Goal: Task Accomplishment & Management: Complete application form

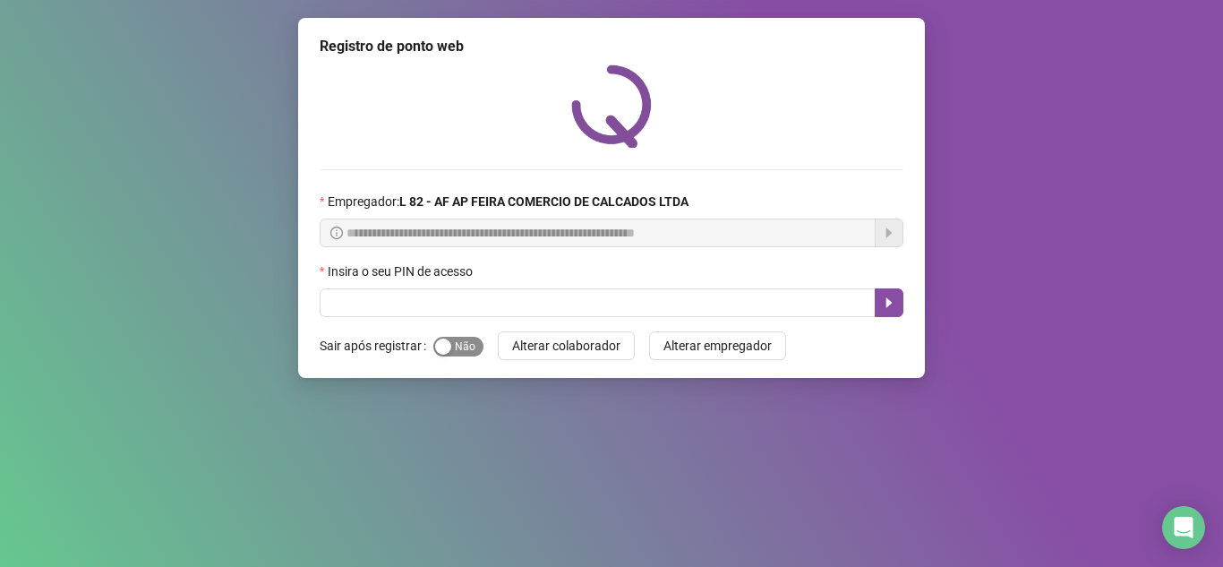
click at [449, 350] on div "button" at bounding box center [443, 346] width 16 height 16
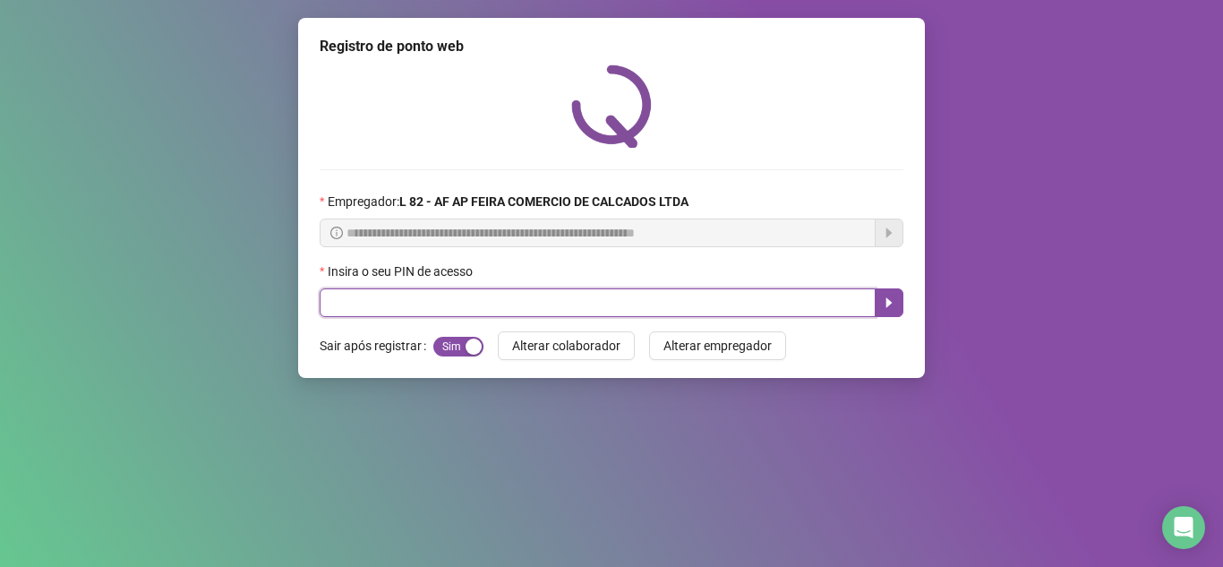
click at [395, 306] on input "text" at bounding box center [598, 302] width 556 height 29
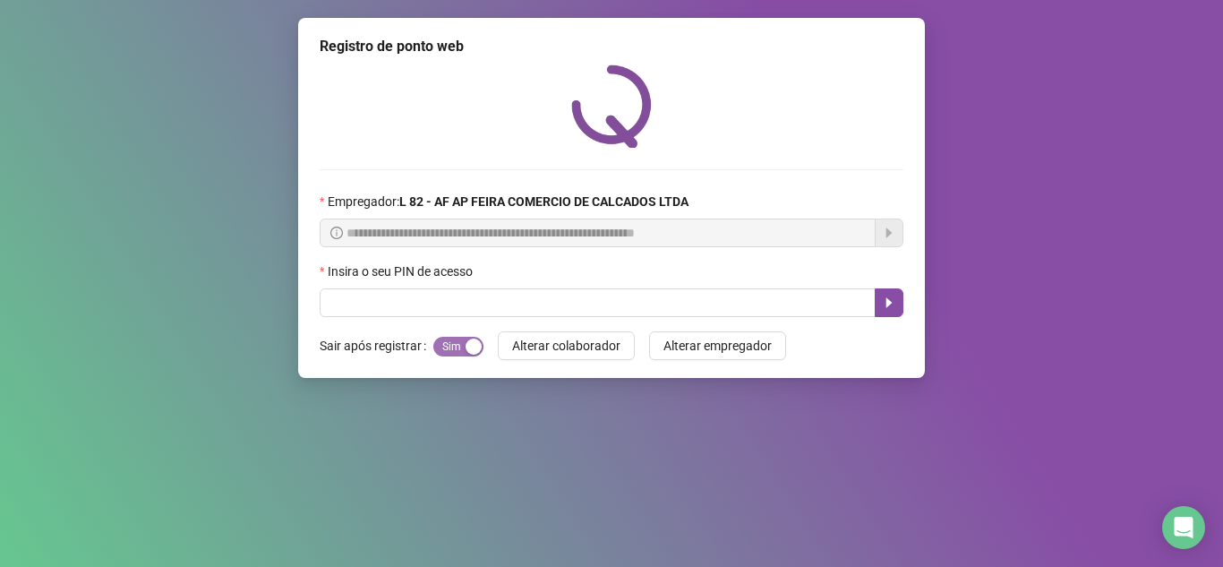
click at [437, 337] on div "Sim Não" at bounding box center [458, 346] width 50 height 21
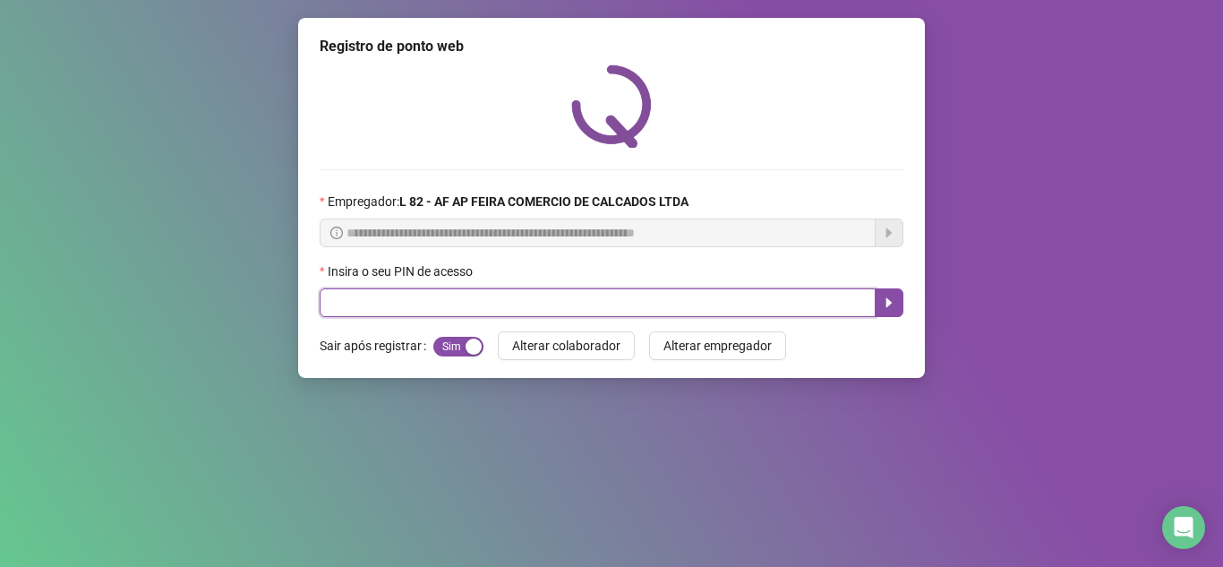
click at [415, 311] on input "text" at bounding box center [598, 302] width 556 height 29
type input "*****"
click at [891, 305] on icon "caret-right" at bounding box center [889, 302] width 14 height 14
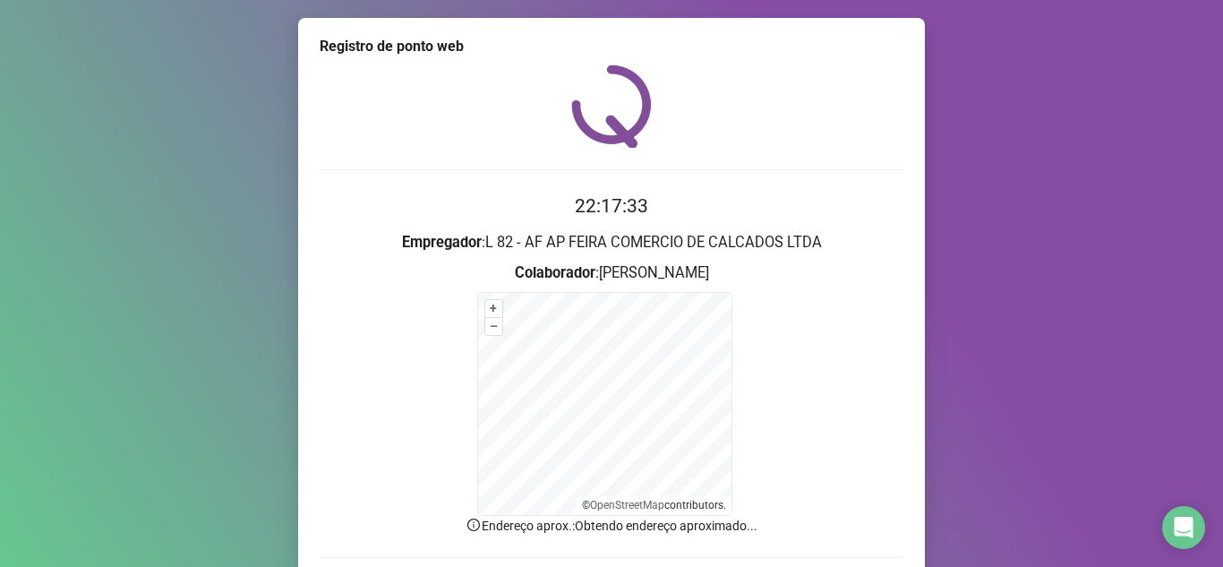
scroll to position [127, 0]
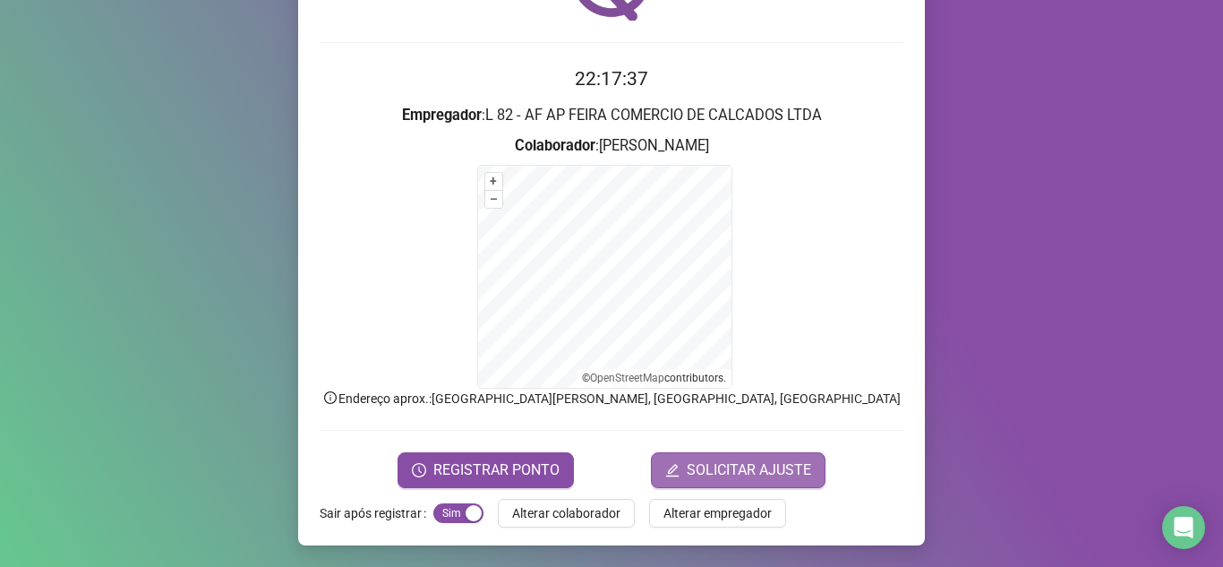
click at [760, 476] on span "SOLICITAR AJUSTE" at bounding box center [749, 469] width 124 height 21
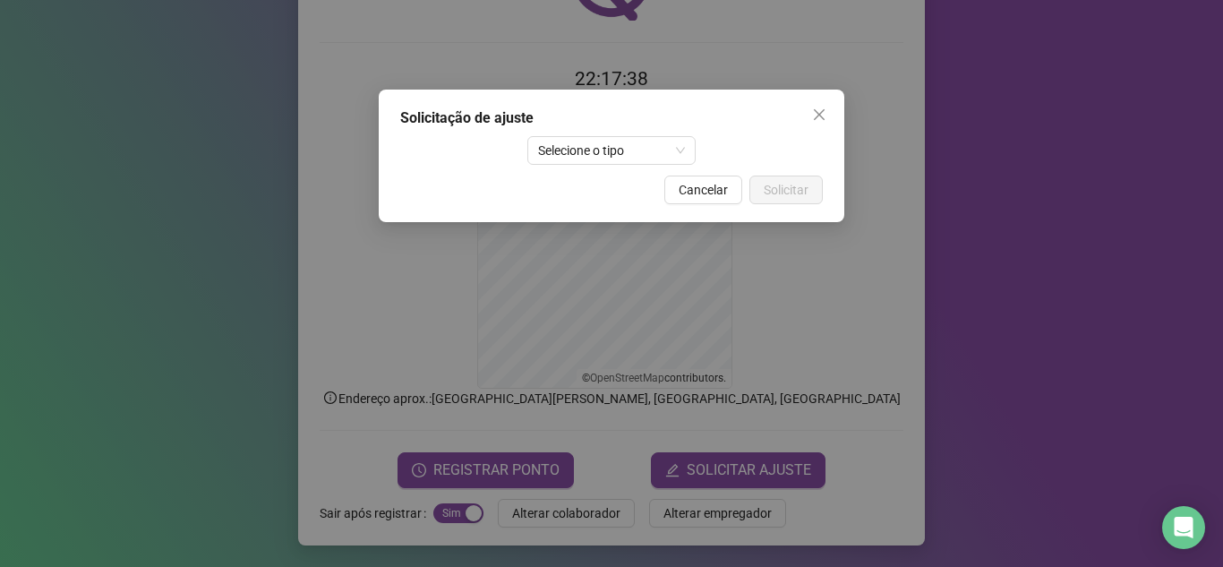
click at [536, 165] on div "Solicitação de ajuste Selecione o tipo Cancelar Solicitar" at bounding box center [612, 156] width 466 height 132
click at [549, 160] on span "Selecione o tipo" at bounding box center [612, 150] width 148 height 27
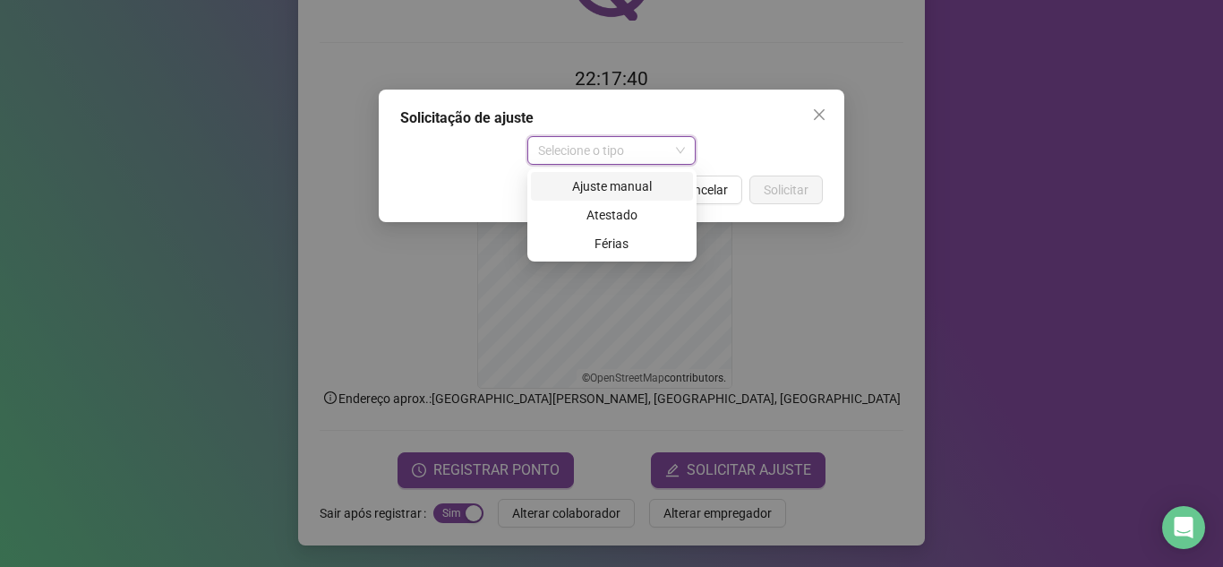
click at [623, 191] on div "Ajuste manual" at bounding box center [612, 186] width 141 height 20
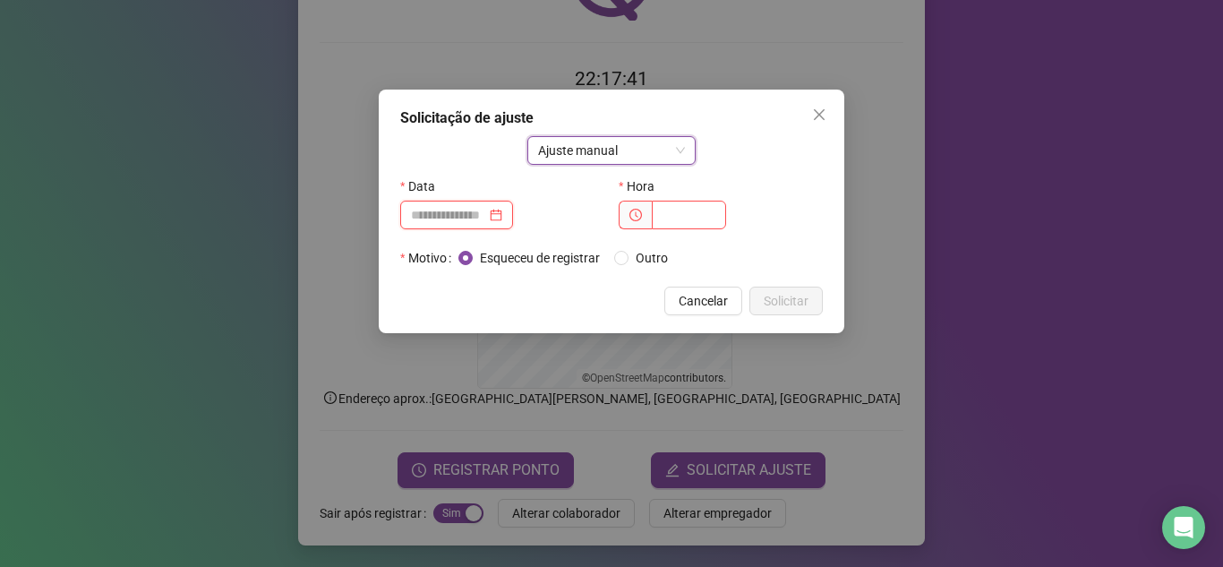
click at [463, 218] on input at bounding box center [448, 215] width 75 height 20
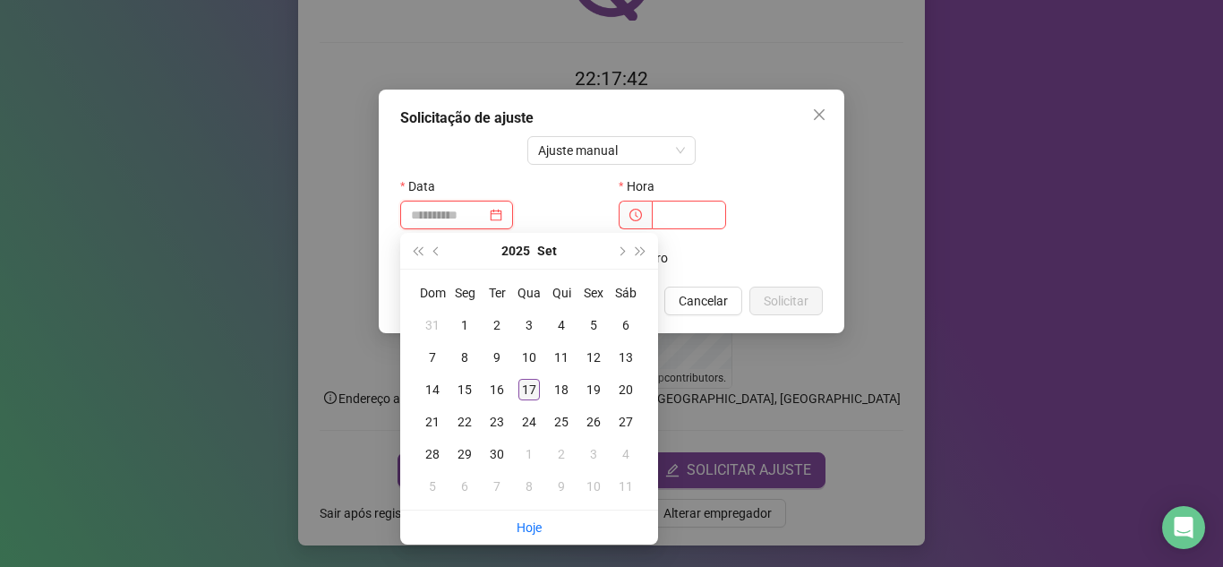
type input "**********"
click at [526, 390] on div "17" at bounding box center [528, 389] width 21 height 21
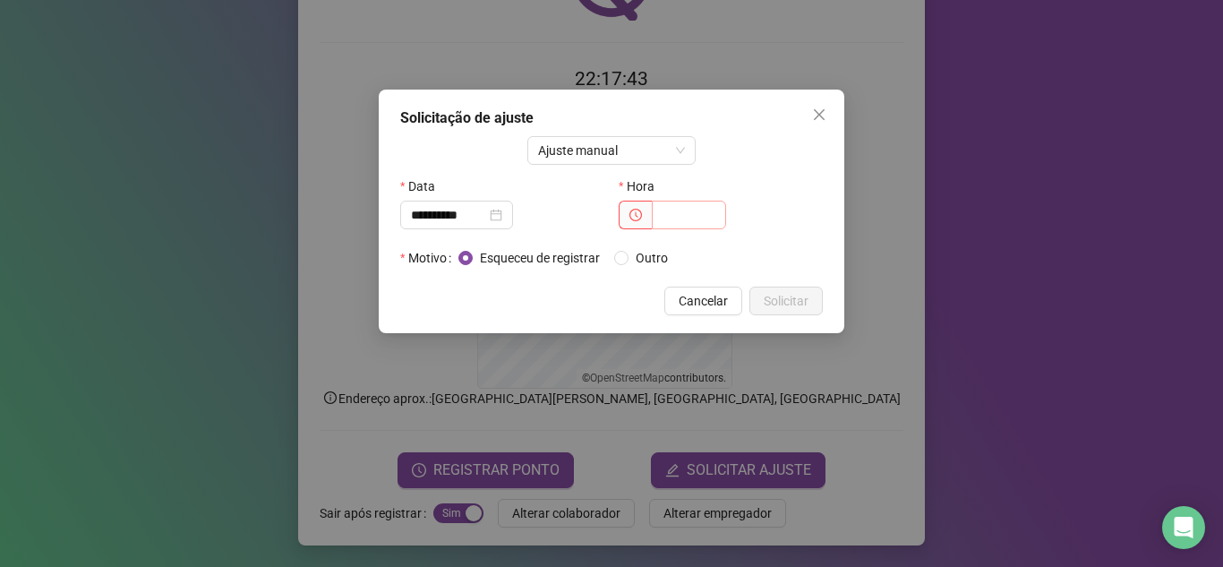
drag, startPoint x: 677, startPoint y: 193, endPoint x: 668, endPoint y: 218, distance: 26.6
click at [678, 194] on div "Hora" at bounding box center [721, 186] width 204 height 29
click at [668, 218] on input "text" at bounding box center [689, 215] width 74 height 29
type input "*****"
click at [776, 294] on span "Solicitar" at bounding box center [786, 301] width 45 height 20
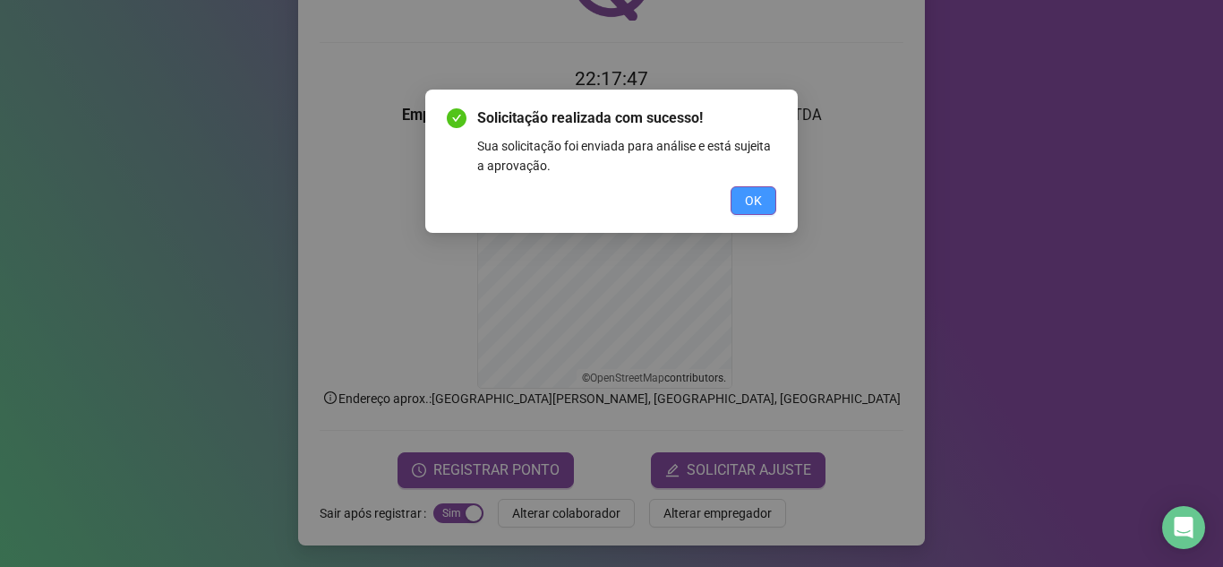
click at [771, 205] on button "OK" at bounding box center [754, 200] width 46 height 29
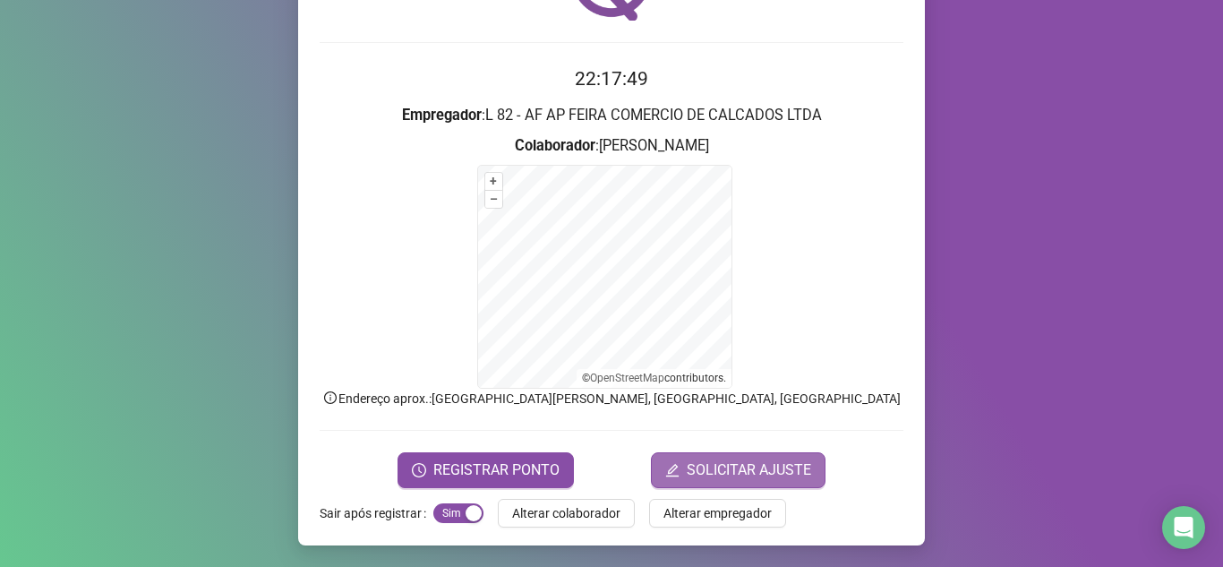
click at [706, 482] on button "SOLICITAR AJUSTE" at bounding box center [738, 470] width 175 height 36
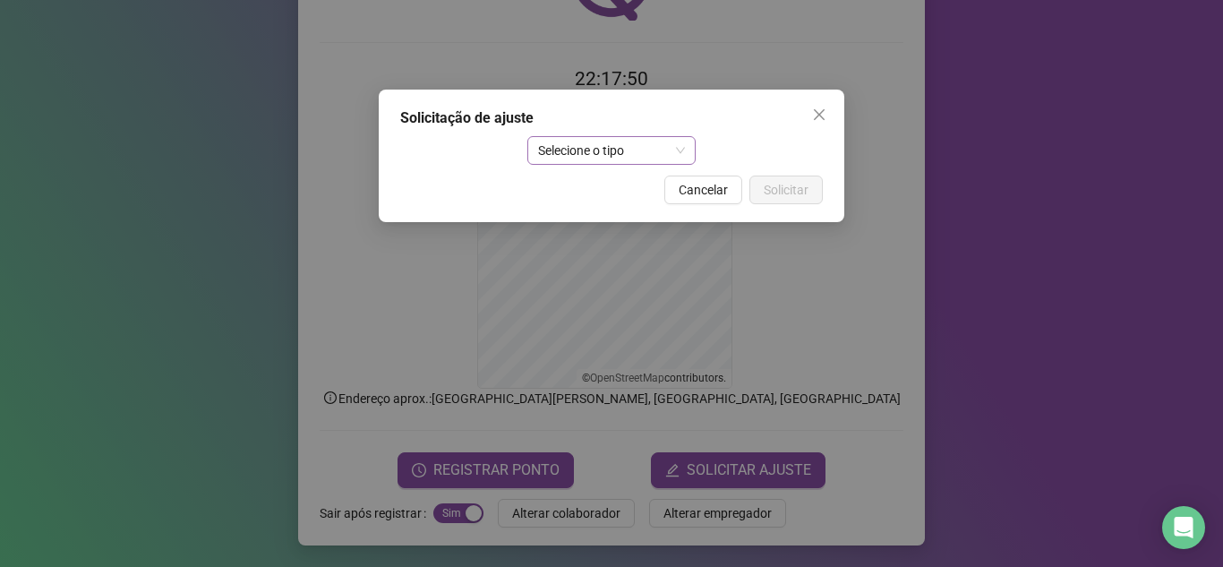
click at [587, 157] on span "Selecione o tipo" at bounding box center [612, 150] width 148 height 27
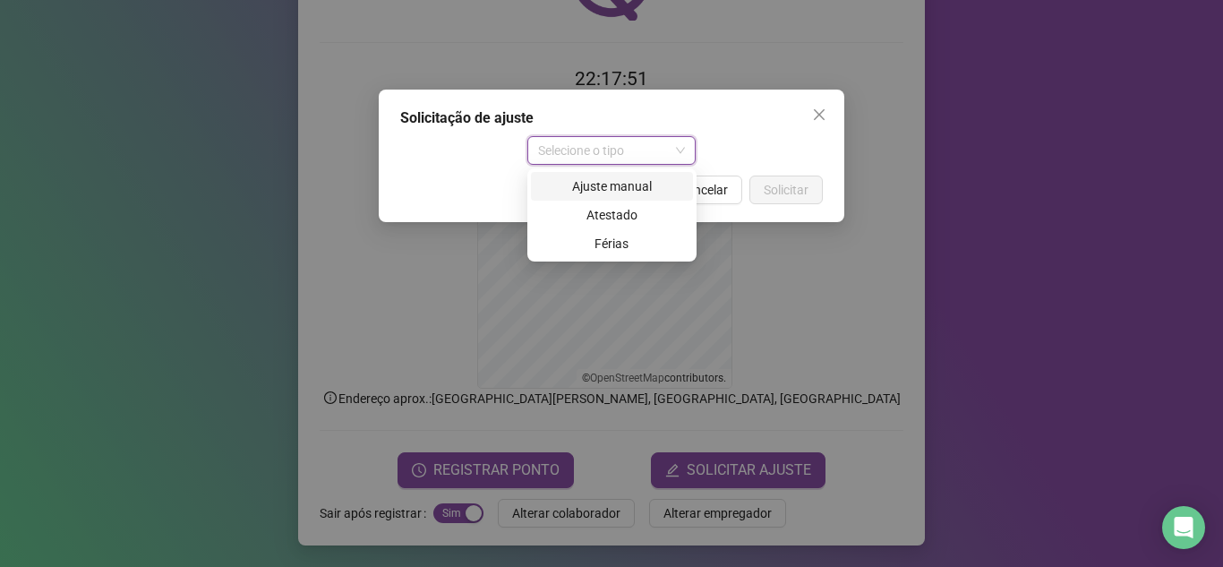
click at [620, 192] on div "Ajuste manual" at bounding box center [612, 186] width 141 height 20
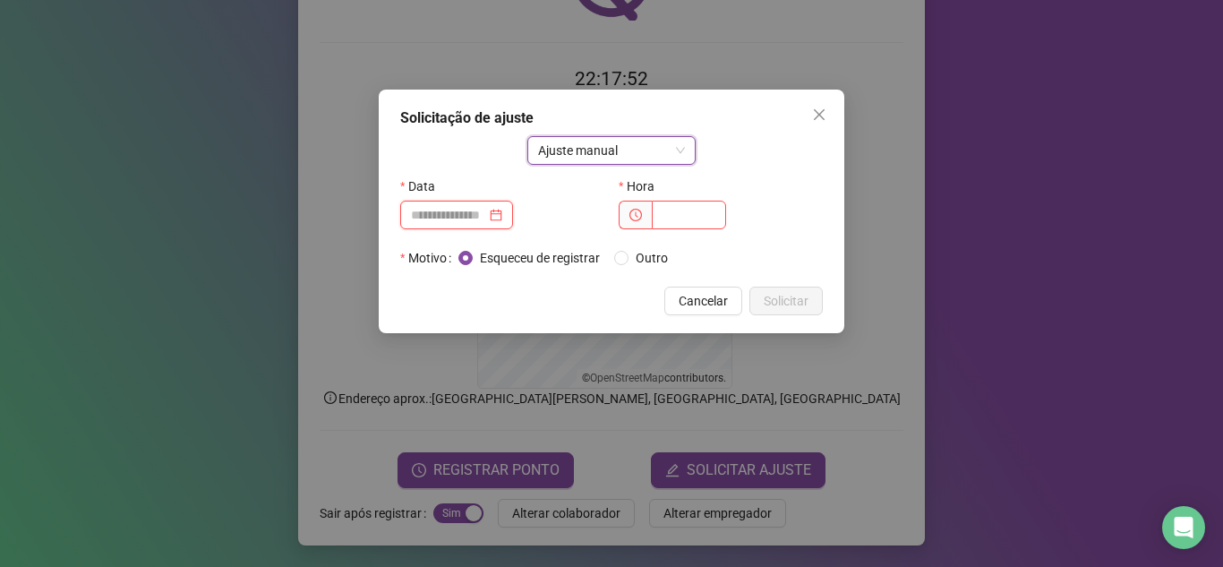
click at [483, 220] on input at bounding box center [448, 215] width 75 height 20
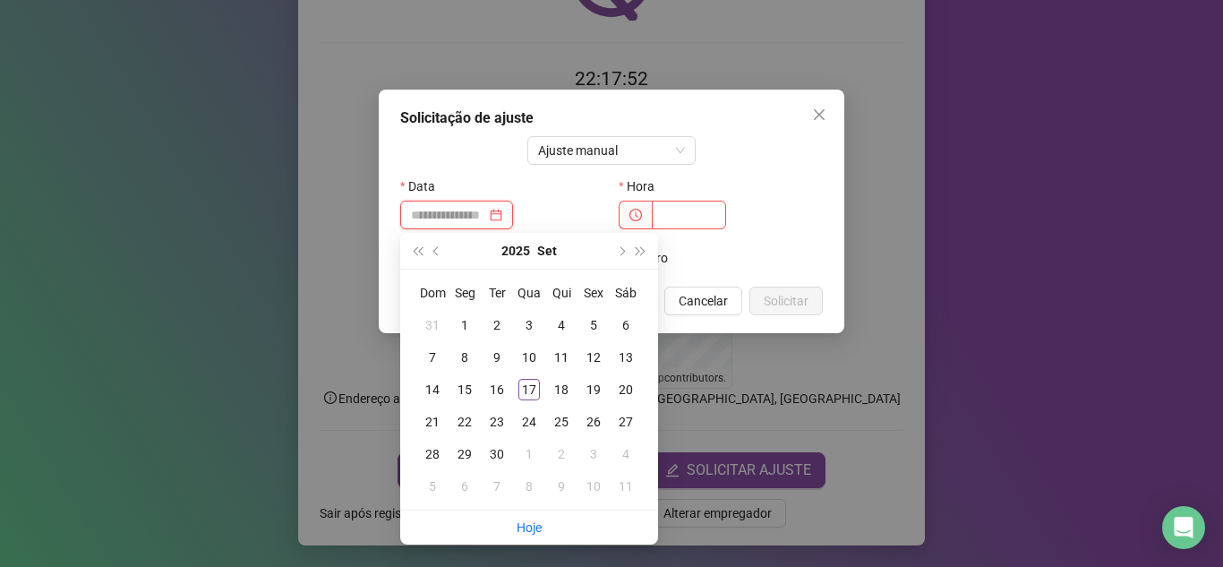
click at [502, 219] on div at bounding box center [456, 215] width 91 height 20
type input "**********"
click at [534, 393] on div "17" at bounding box center [528, 389] width 21 height 21
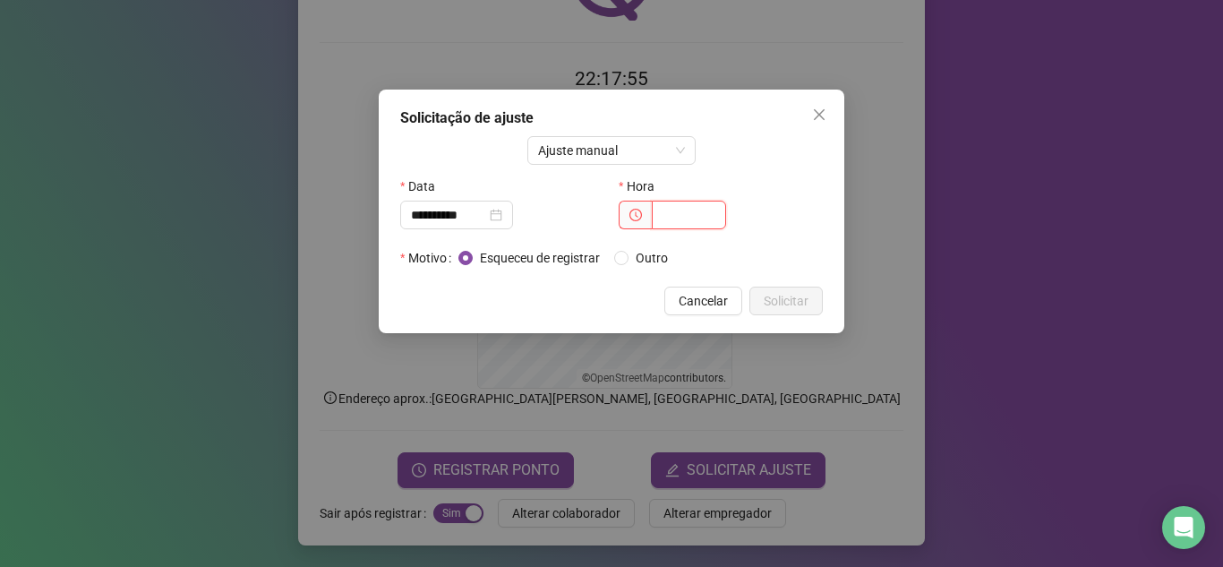
click at [668, 219] on input "text" at bounding box center [689, 215] width 74 height 29
type input "*****"
click at [816, 306] on button "Solicitar" at bounding box center [785, 300] width 73 height 29
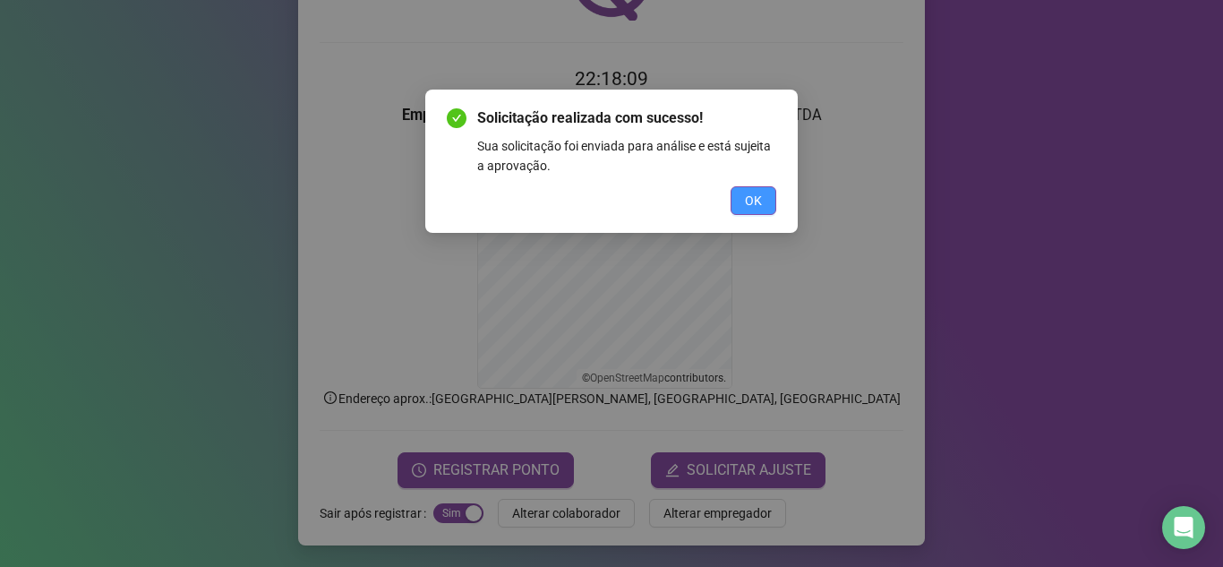
click at [755, 199] on span "OK" at bounding box center [753, 201] width 17 height 20
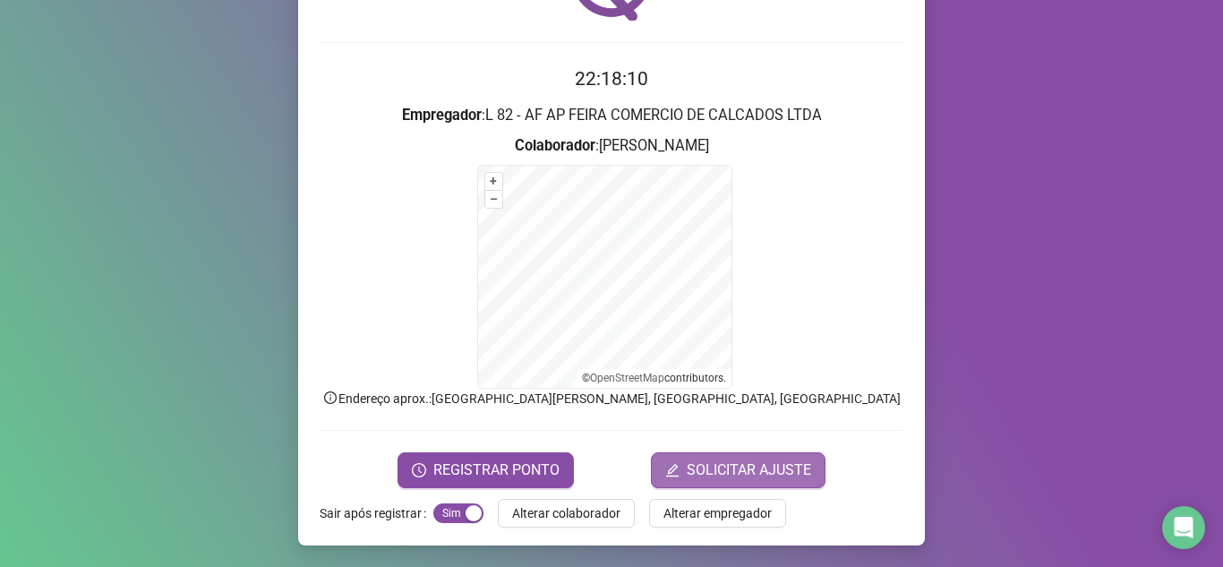
click at [748, 474] on span "SOLICITAR AJUSTE" at bounding box center [749, 469] width 124 height 21
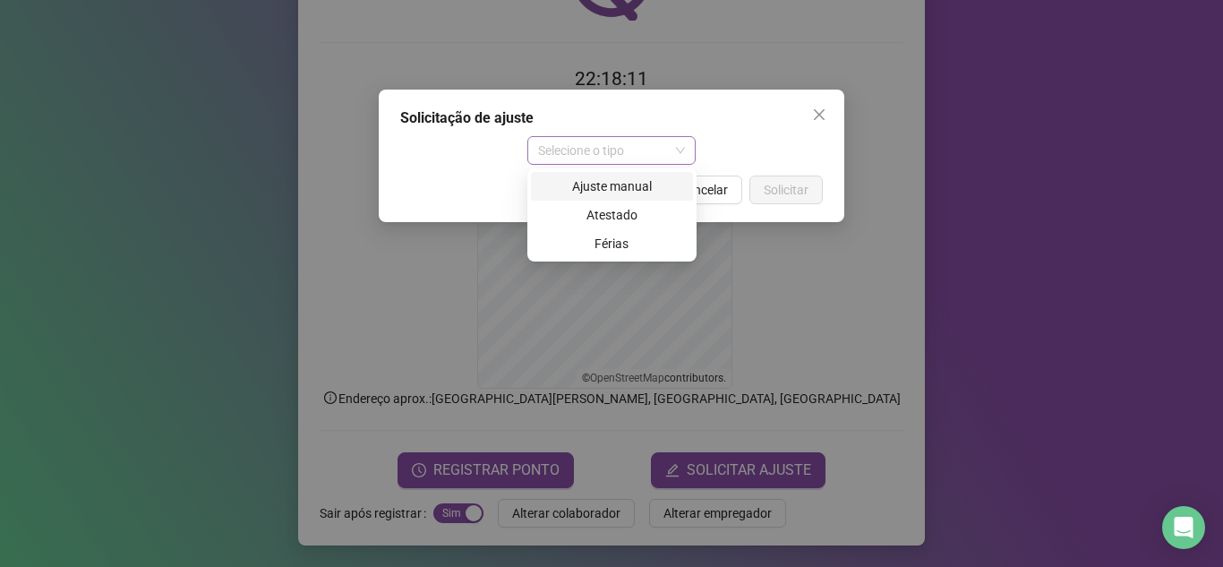
click at [667, 158] on span "Selecione o tipo" at bounding box center [612, 150] width 148 height 27
click at [622, 192] on div "Ajuste manual" at bounding box center [612, 186] width 141 height 20
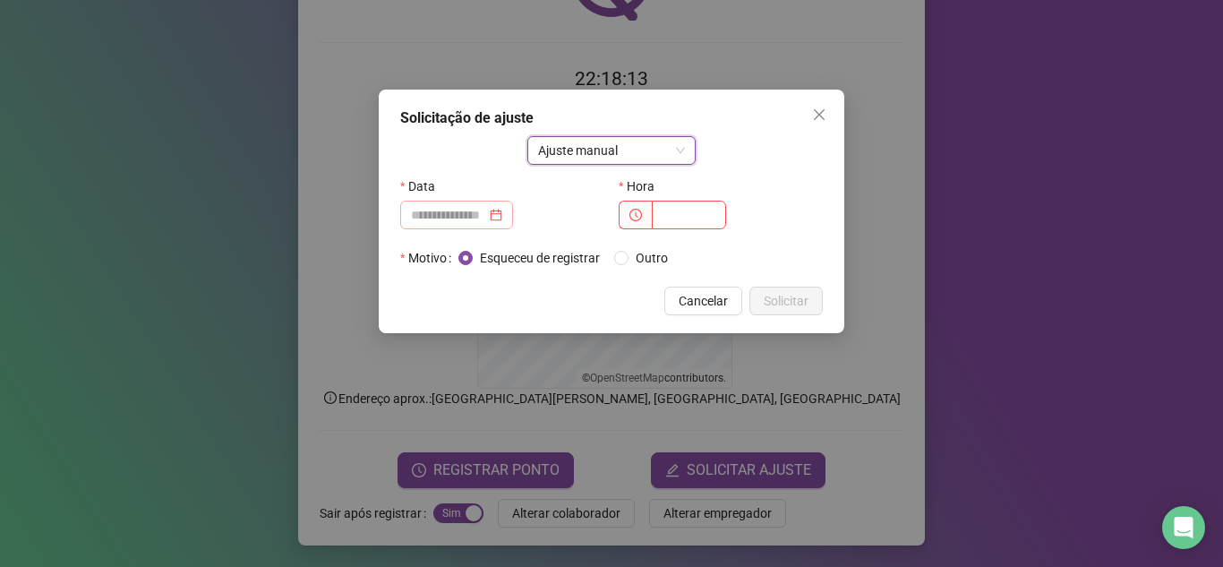
click at [474, 228] on div at bounding box center [456, 215] width 113 height 29
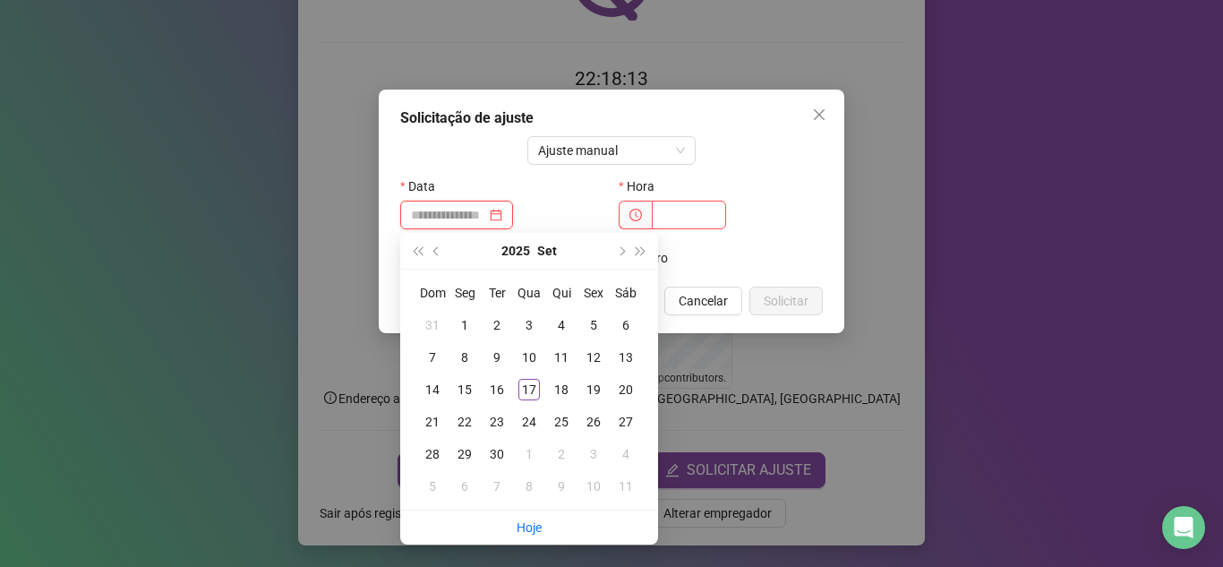
click at [486, 219] on input at bounding box center [448, 215] width 75 height 20
type input "**********"
drag, startPoint x: 525, startPoint y: 389, endPoint x: 593, endPoint y: 277, distance: 131.7
click at [528, 380] on div "17" at bounding box center [528, 389] width 21 height 21
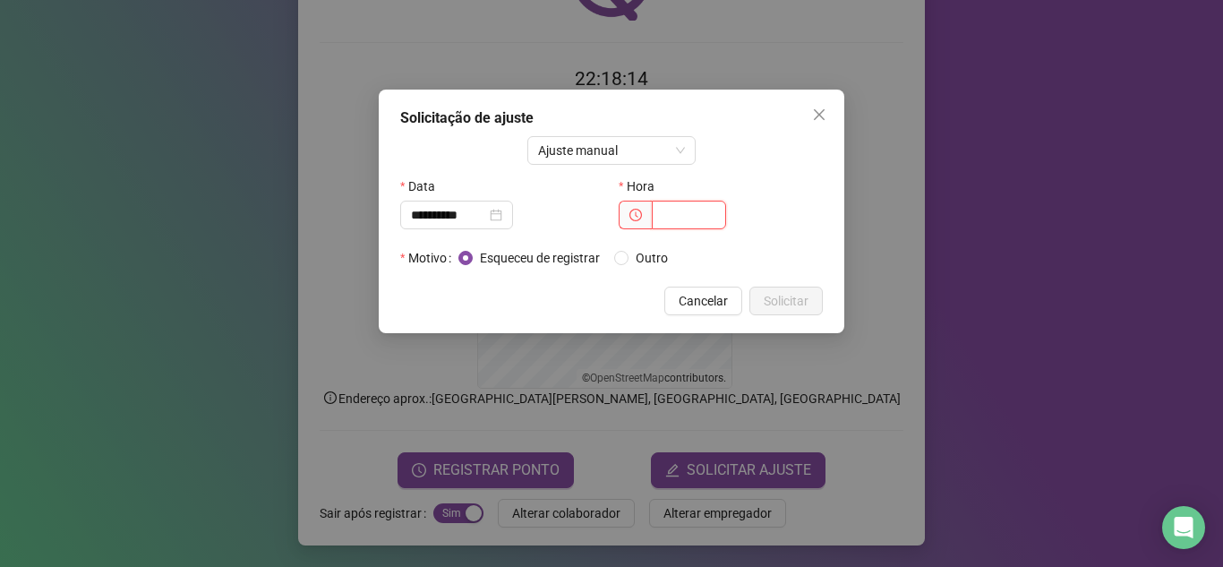
click at [679, 218] on input "text" at bounding box center [689, 215] width 74 height 29
type input "*****"
click at [786, 303] on span "Solicitar" at bounding box center [786, 301] width 45 height 20
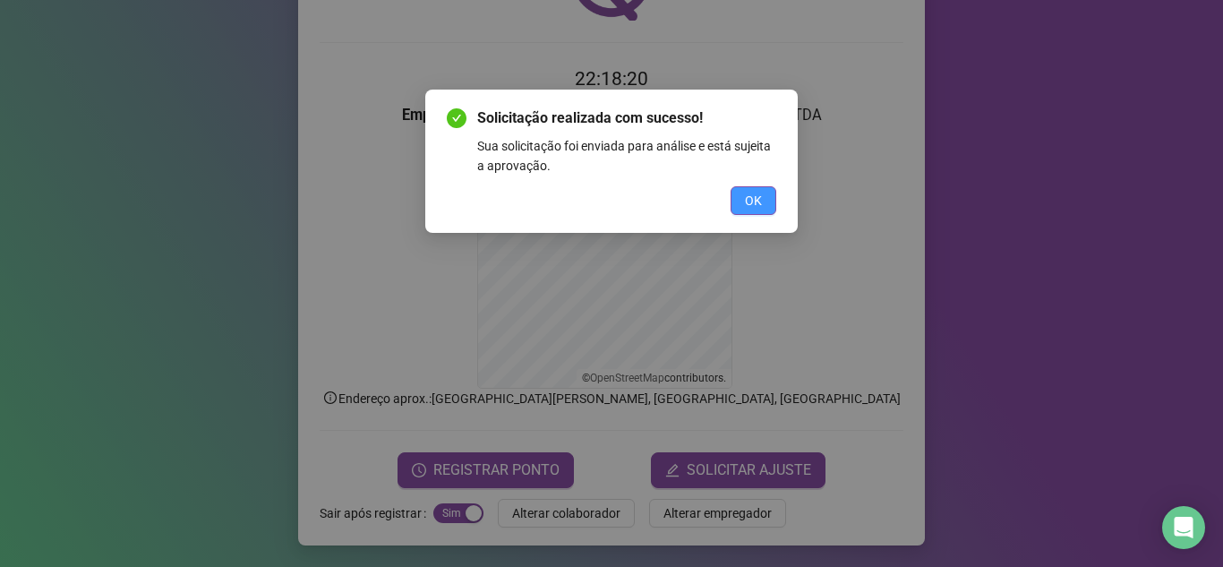
click at [758, 209] on span "OK" at bounding box center [753, 201] width 17 height 20
